Goal: Information Seeking & Learning: Learn about a topic

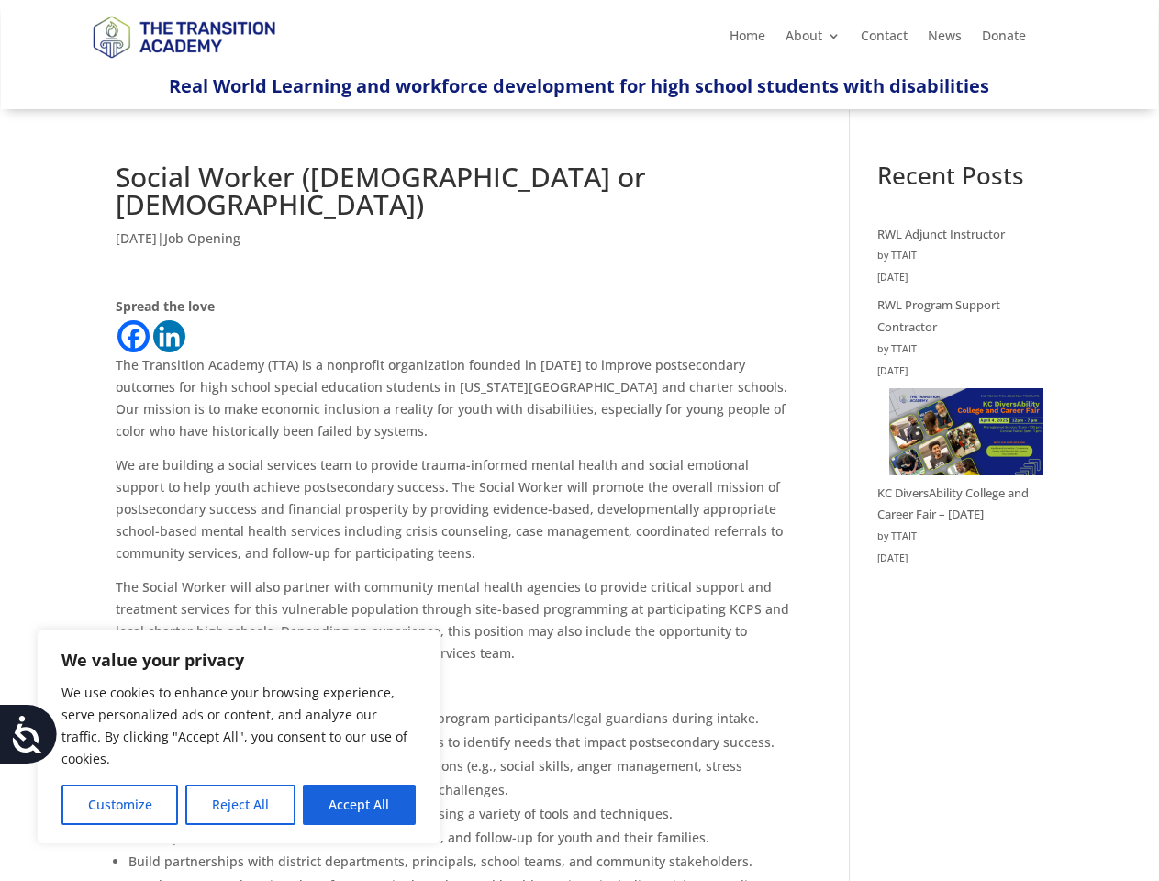
click at [579, 454] on p "We are building a social services team to provide trauma-informed mental health…" at bounding box center [457, 515] width 683 height 122
click at [119, 805] on button "Customize" at bounding box center [120, 805] width 117 height 40
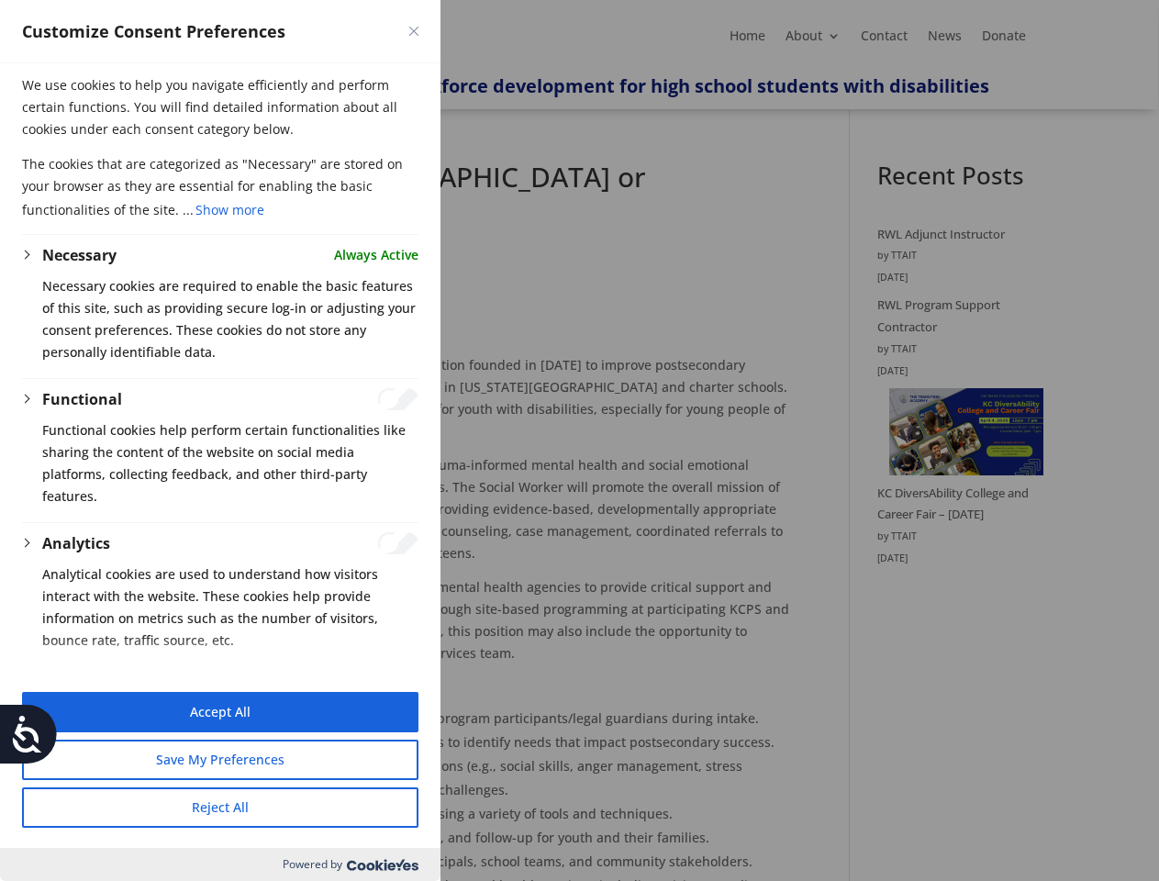
click at [240, 805] on div at bounding box center [579, 440] width 1159 height 881
click at [359, 805] on button "Reject All" at bounding box center [220, 808] width 397 height 40
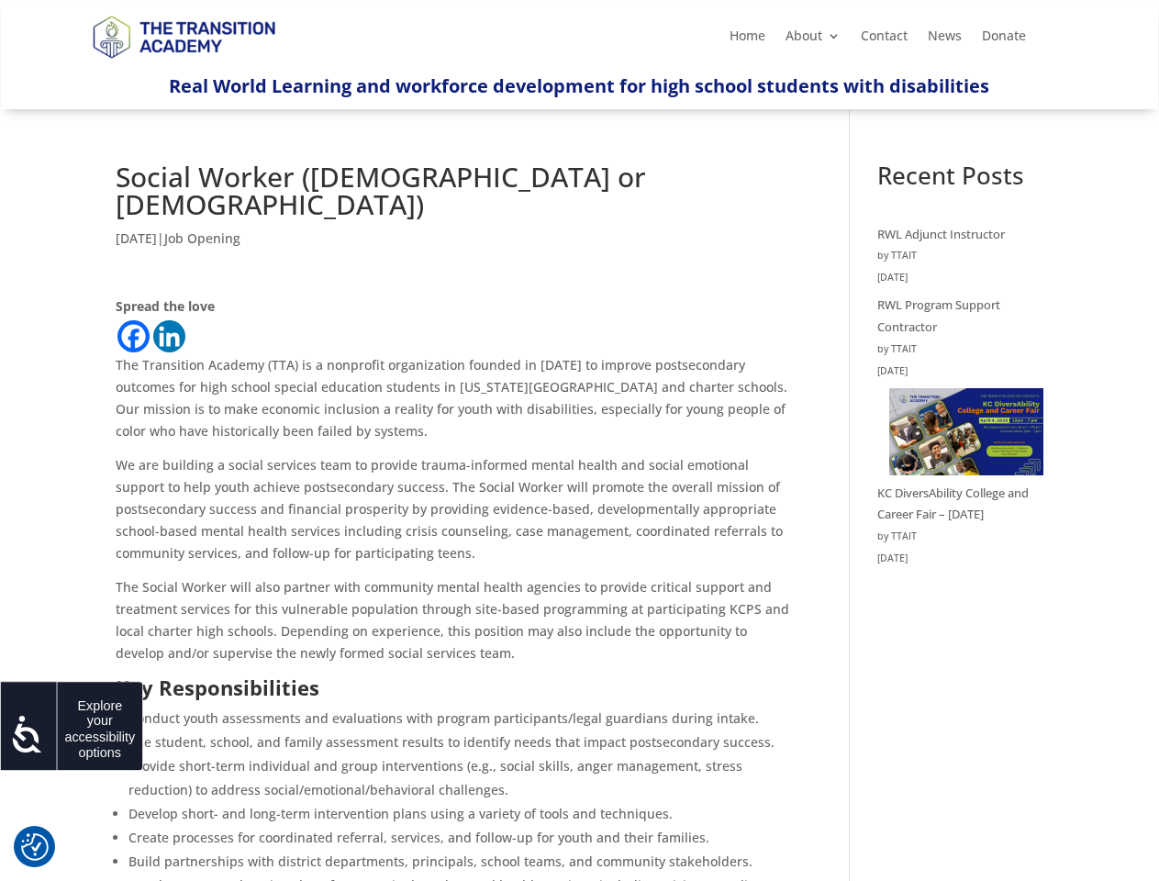
click at [28, 734] on icon at bounding box center [27, 734] width 37 height 37
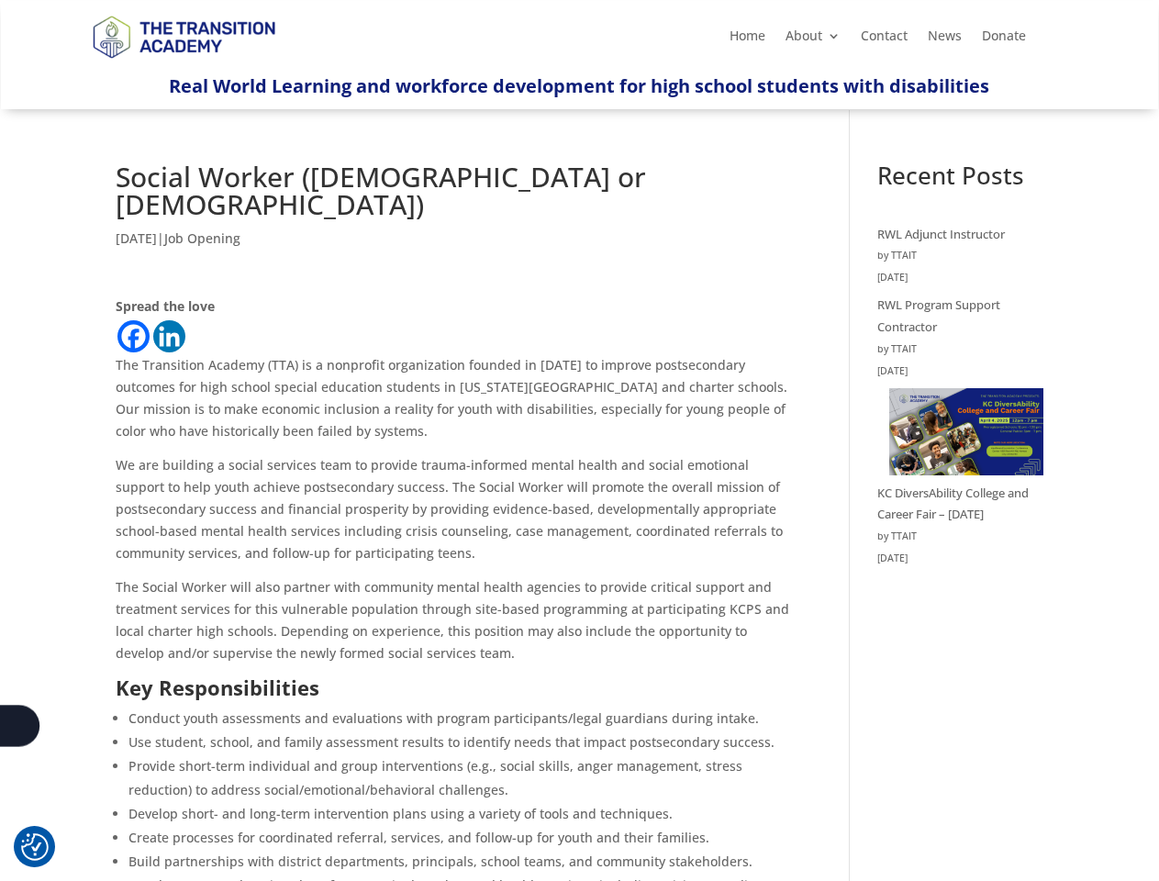
click at [579, 454] on p "We are building a social services team to provide trauma-informed mental health…" at bounding box center [457, 515] width 683 height 122
